Goal: Information Seeking & Learning: Understand process/instructions

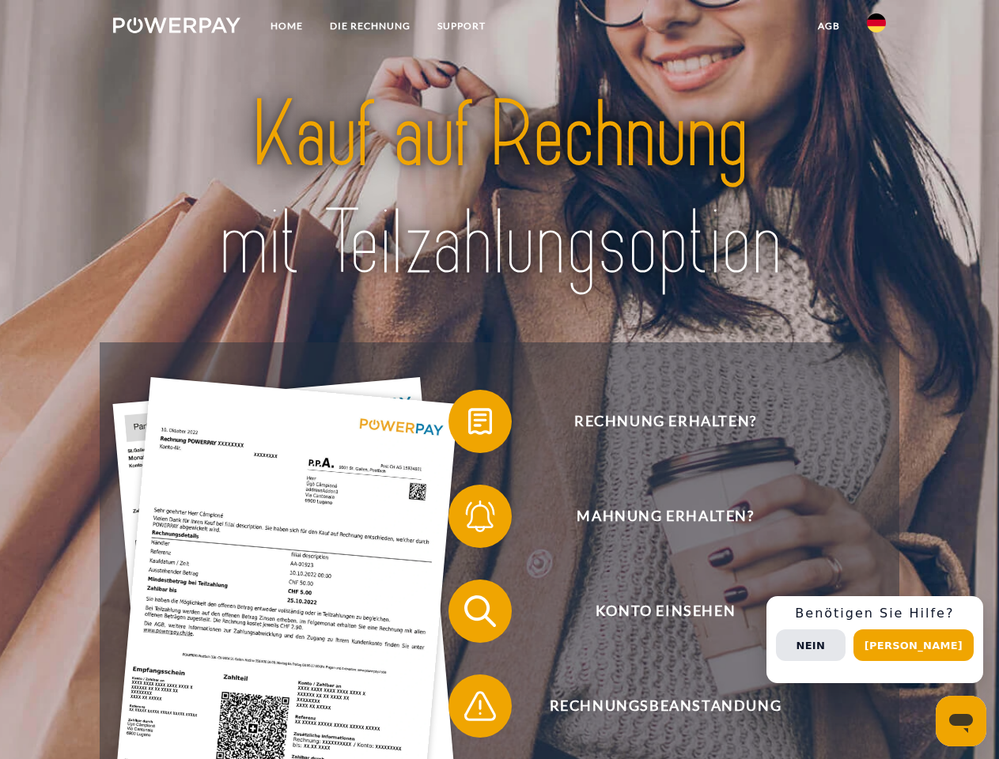
click at [176, 28] on img at bounding box center [176, 25] width 127 height 16
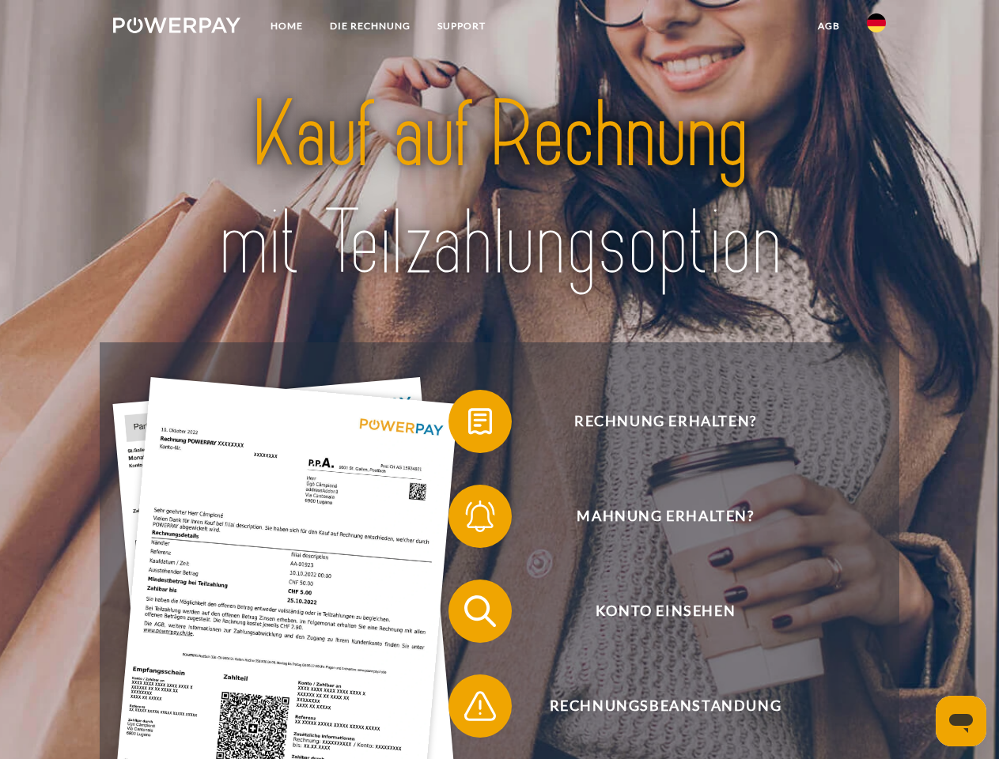
click at [876, 28] on img at bounding box center [876, 22] width 19 height 19
click at [828, 26] on link "agb" at bounding box center [828, 26] width 49 height 28
click at [468, 425] on span at bounding box center [456, 421] width 79 height 79
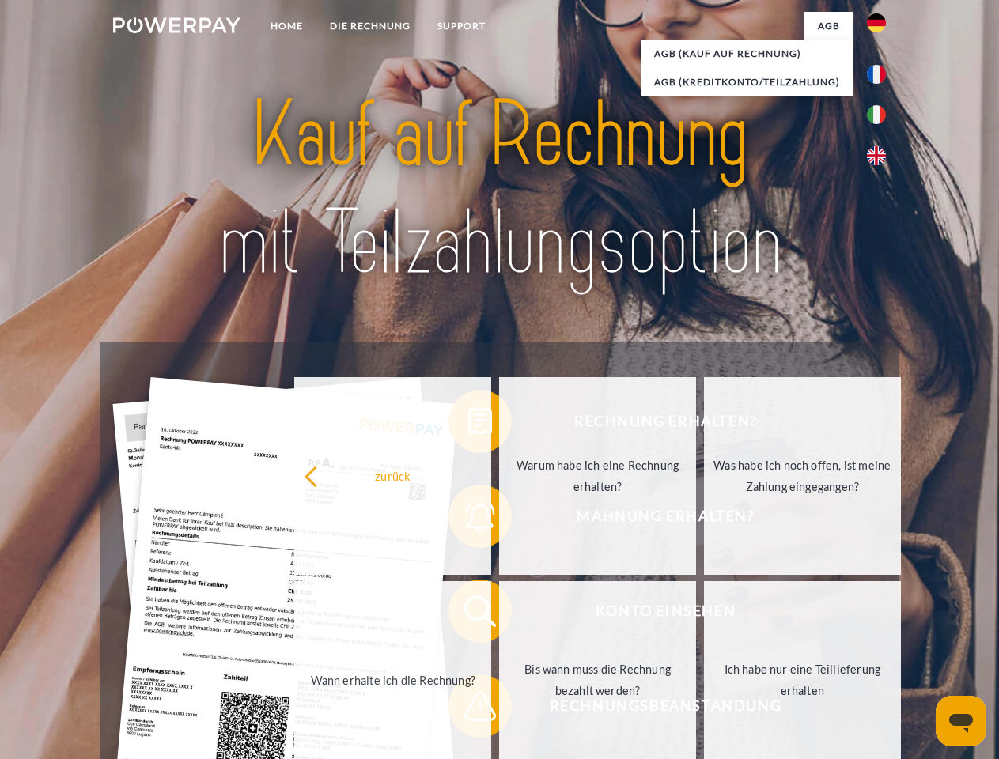
click at [468, 520] on div "Rechnung erhalten? Mahnung erhalten? Konto einsehen" at bounding box center [499, 658] width 799 height 633
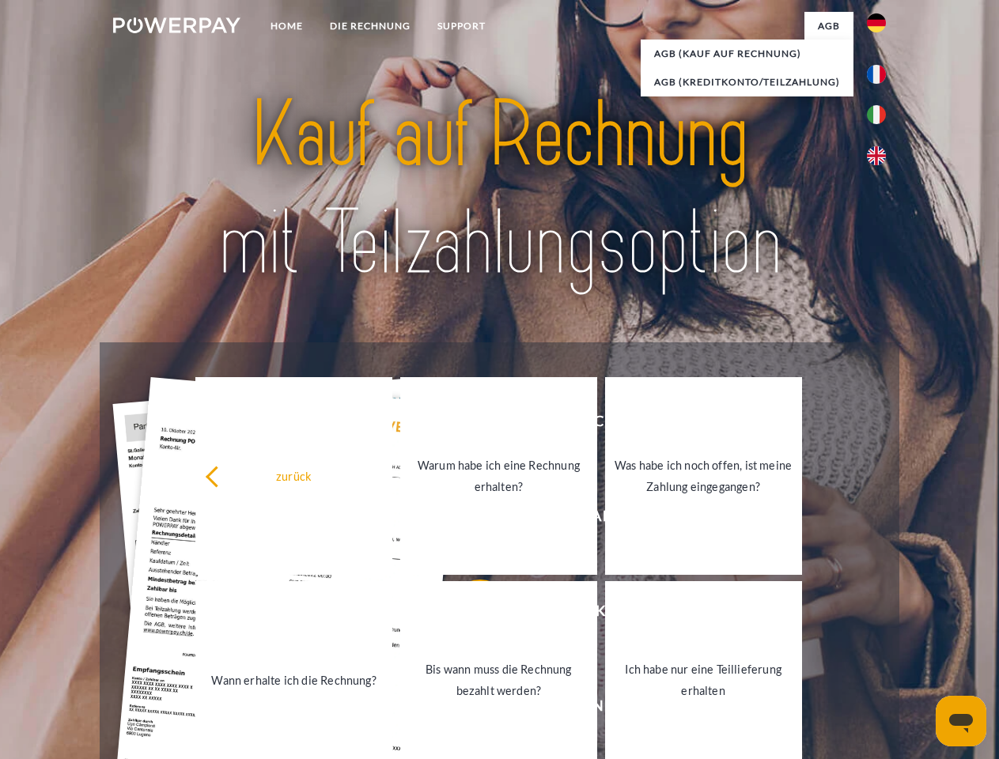
click at [468, 614] on link "Bis wann muss die Rechnung bezahlt werden?" at bounding box center [498, 680] width 197 height 198
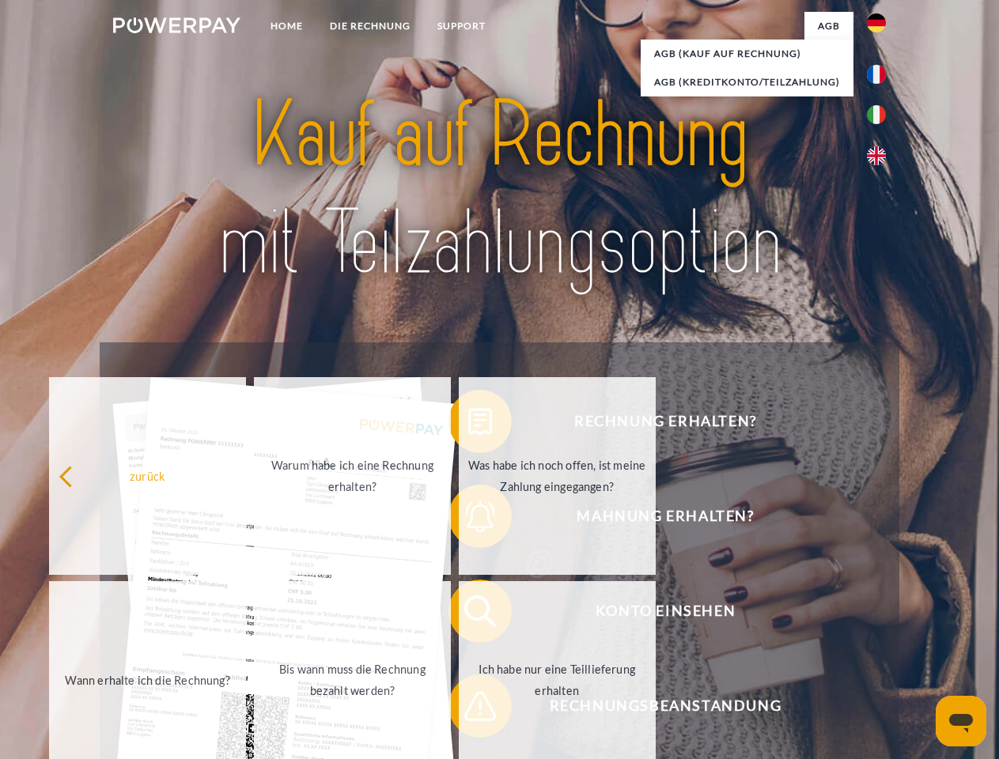
click at [468, 709] on link "Ich habe nur eine Teillieferung erhalten" at bounding box center [557, 680] width 197 height 198
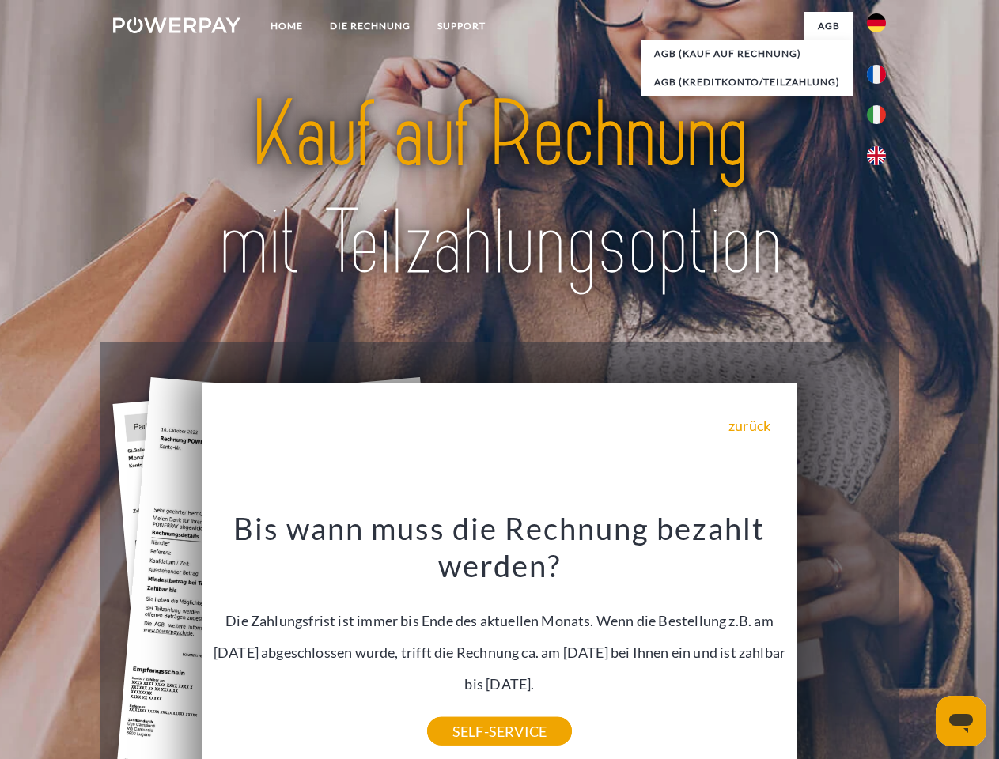
click at [841, 643] on span "Konto einsehen" at bounding box center [665, 611] width 388 height 63
click at [919, 645] on header "Home DIE RECHNUNG SUPPORT" at bounding box center [499, 546] width 999 height 1092
